Goal: Entertainment & Leisure: Consume media (video, audio)

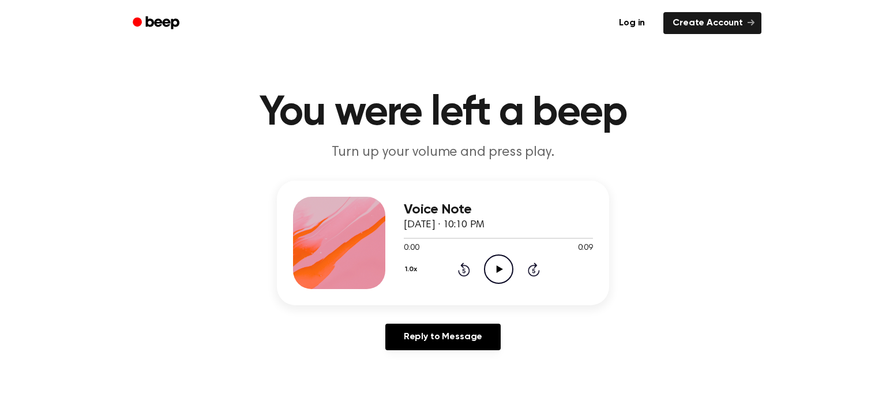
click at [498, 274] on icon "Play Audio" at bounding box center [498, 268] width 29 height 29
click at [529, 269] on icon at bounding box center [534, 269] width 12 height 14
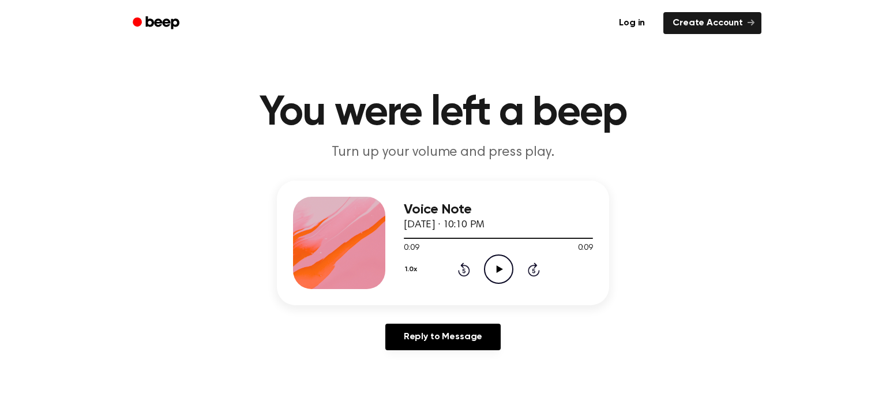
click at [457, 265] on icon "Rewind 5 seconds" at bounding box center [463, 269] width 13 height 15
click at [525, 266] on div "1.0x Rewind 5 seconds Play Audio Skip 5 seconds" at bounding box center [498, 268] width 189 height 29
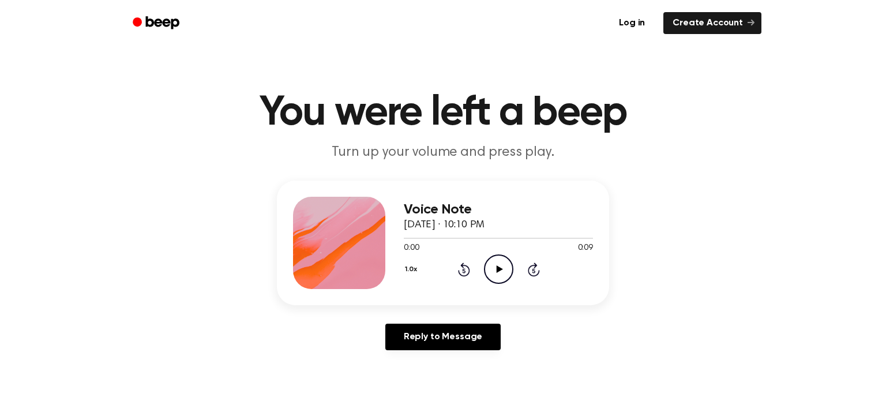
click at [525, 266] on div "1.0x Rewind 5 seconds Play Audio Skip 5 seconds" at bounding box center [498, 268] width 189 height 29
click at [527, 266] on icon "Skip 5 seconds" at bounding box center [533, 269] width 13 height 15
click at [468, 267] on icon at bounding box center [464, 269] width 12 height 14
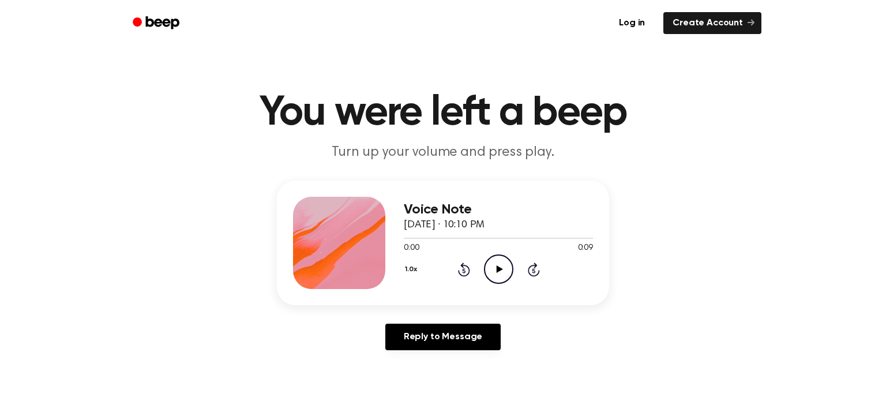
click at [501, 270] on icon "Play Audio" at bounding box center [498, 268] width 29 height 29
click at [503, 266] on icon "Play Audio" at bounding box center [498, 268] width 29 height 29
click at [494, 264] on icon "Play Audio" at bounding box center [498, 268] width 29 height 29
click at [504, 268] on icon "Play Audio" at bounding box center [498, 268] width 29 height 29
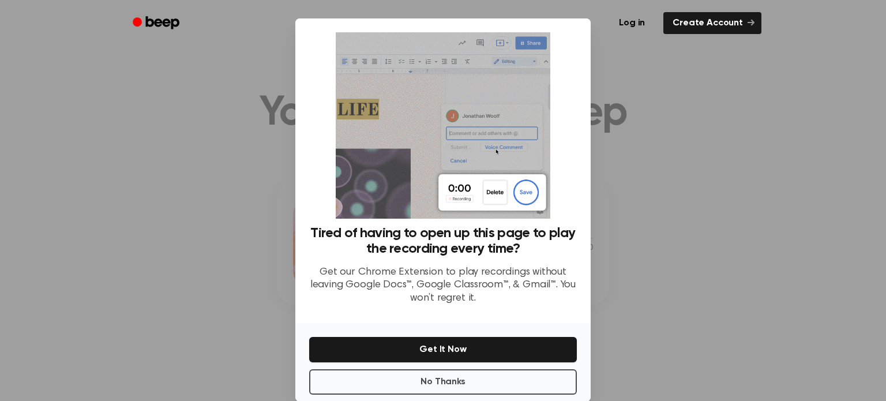
click at [640, 129] on div at bounding box center [443, 200] width 886 height 401
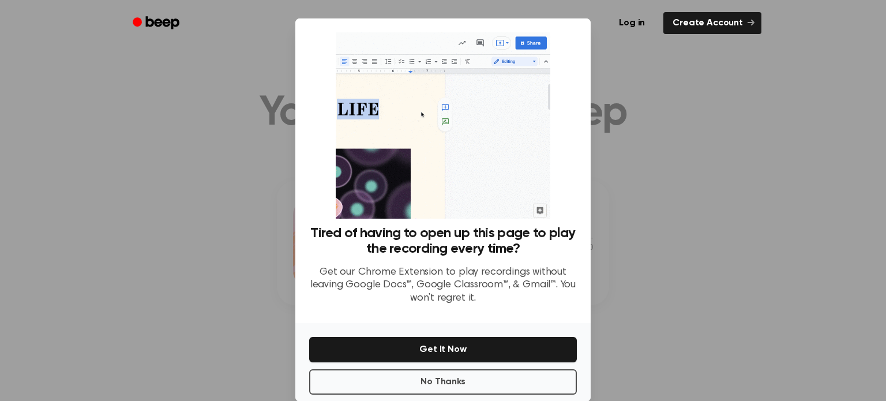
click at [640, 129] on div at bounding box center [443, 200] width 886 height 401
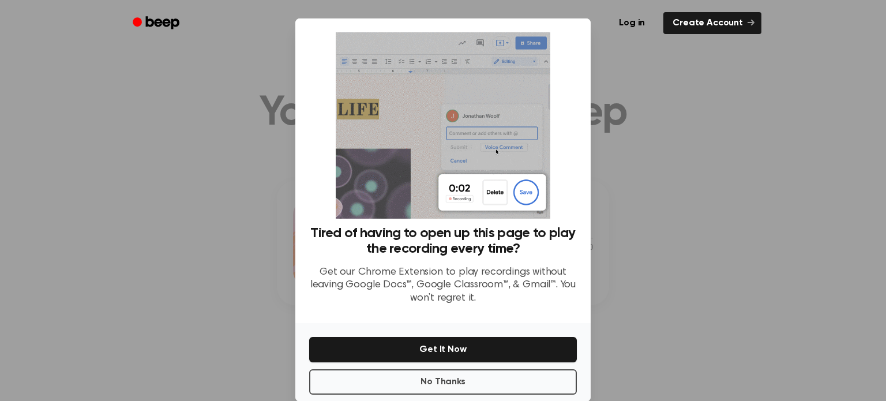
click at [773, 325] on div at bounding box center [443, 200] width 886 height 401
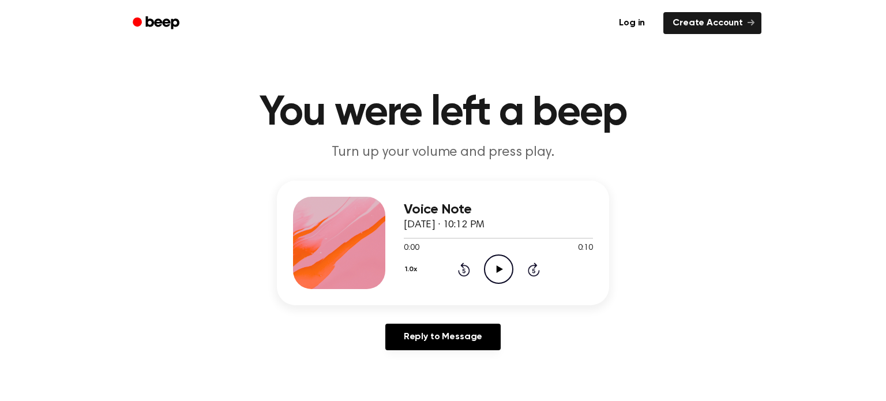
click at [502, 263] on icon "Play Audio" at bounding box center [498, 268] width 29 height 29
click at [499, 265] on icon "Play Audio" at bounding box center [498, 268] width 29 height 29
click at [493, 268] on icon "Play Audio" at bounding box center [498, 268] width 29 height 29
click at [501, 267] on icon "Play Audio" at bounding box center [498, 268] width 29 height 29
click at [502, 277] on icon "Play Audio" at bounding box center [498, 268] width 29 height 29
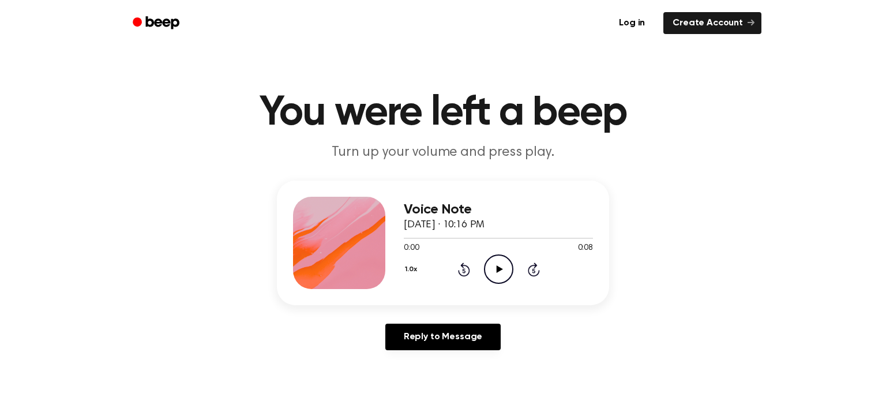
click at [506, 267] on icon "Play Audio" at bounding box center [498, 268] width 29 height 29
click at [499, 266] on icon "Play Audio" at bounding box center [498, 268] width 29 height 29
click at [503, 261] on icon "Play Audio" at bounding box center [498, 268] width 29 height 29
click at [504, 267] on icon "Play Audio" at bounding box center [498, 268] width 29 height 29
